Goal: Task Accomplishment & Management: Manage account settings

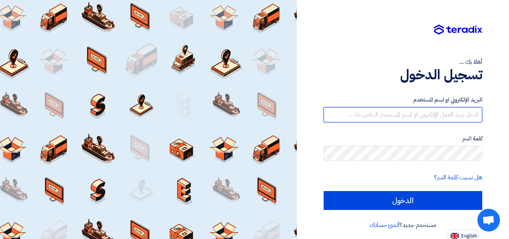
click at [447, 113] on input "text" at bounding box center [403, 114] width 159 height 15
type input "[EMAIL_ADDRESS][DOMAIN_NAME]"
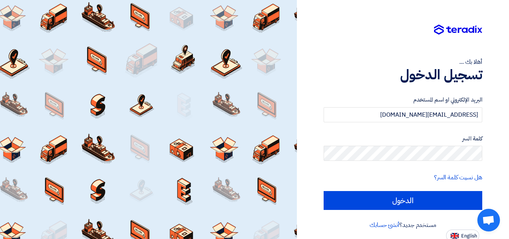
click at [456, 190] on form "البريد الإلكتروني او اسم المستخدم [EMAIL_ADDRESS][DOMAIN_NAME] كلمة السر هل نسي…" at bounding box center [403, 152] width 159 height 114
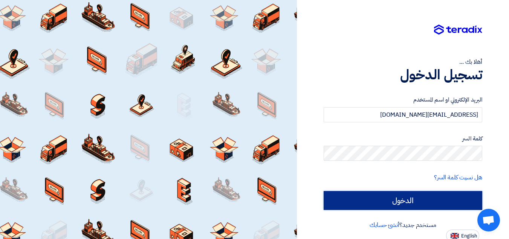
click at [459, 197] on input "الدخول" at bounding box center [403, 200] width 159 height 19
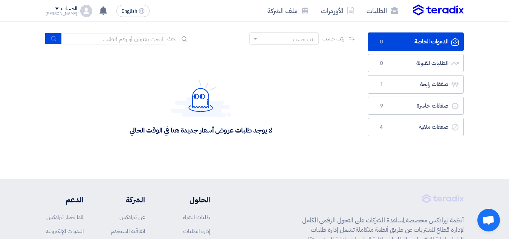
scroll to position [4, 0]
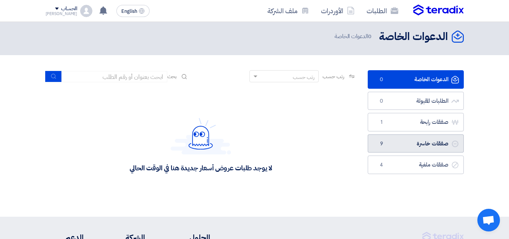
click at [444, 146] on link "صفقات خاسرة صفقات خاسرة 9" at bounding box center [416, 143] width 96 height 18
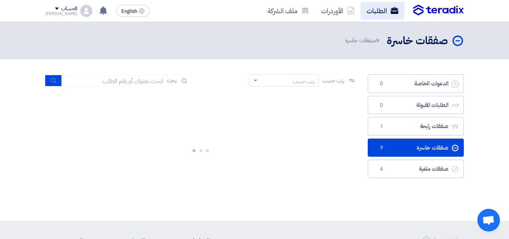
click at [384, 15] on link "الطلبات" at bounding box center [383, 11] width 44 height 18
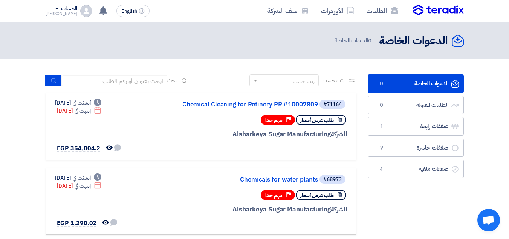
click at [439, 3] on div "الطلبات الأوردرات ملف الشركة" at bounding box center [338, 11] width 251 height 18
click at [438, 11] on img at bounding box center [438, 10] width 50 height 11
